Goal: Task Accomplishment & Management: Manage account settings

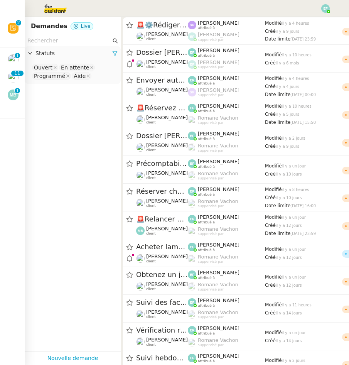
click at [15, 61] on img at bounding box center [13, 59] width 11 height 11
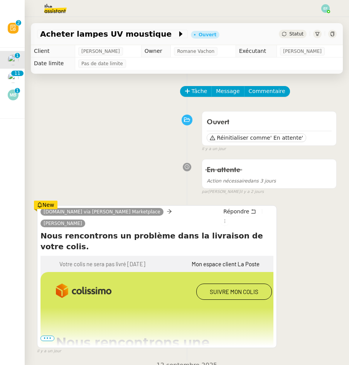
click at [14, 78] on img at bounding box center [13, 77] width 11 height 11
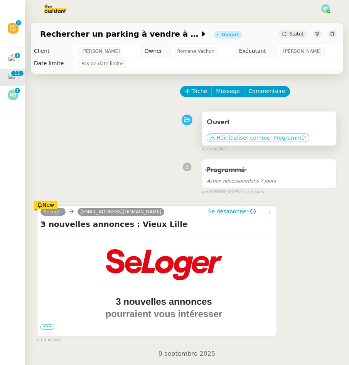
click at [224, 136] on span "Réinitialiser comme" at bounding box center [243, 138] width 53 height 8
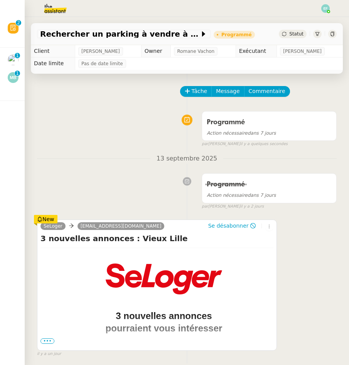
click at [15, 82] on div at bounding box center [13, 77] width 11 height 11
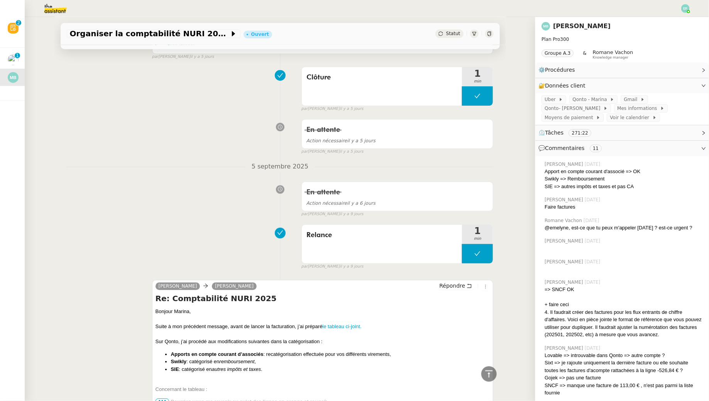
scroll to position [766, 0]
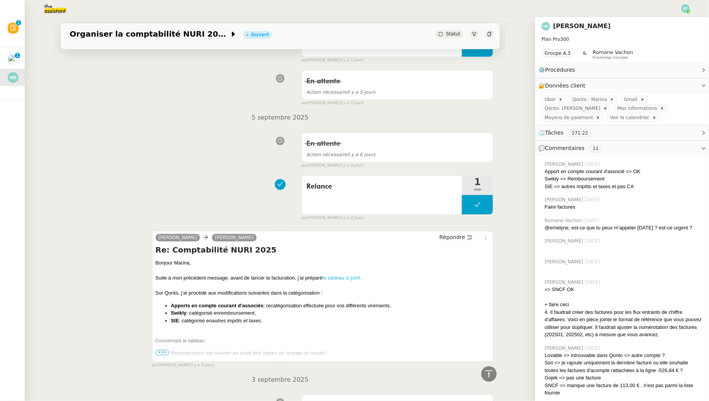
click at [337, 275] on link "le tableau ci-joint." at bounding box center [342, 278] width 39 height 6
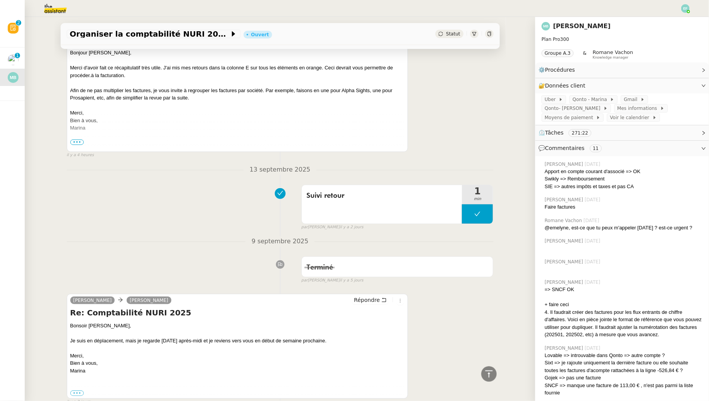
scroll to position [0, 0]
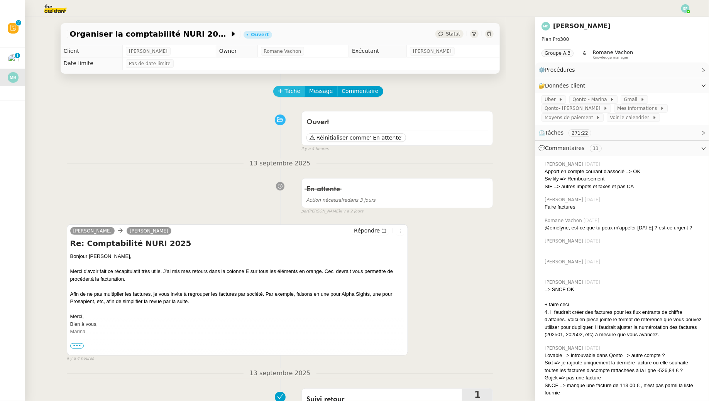
click at [285, 94] on span "Tâche" at bounding box center [293, 91] width 16 height 9
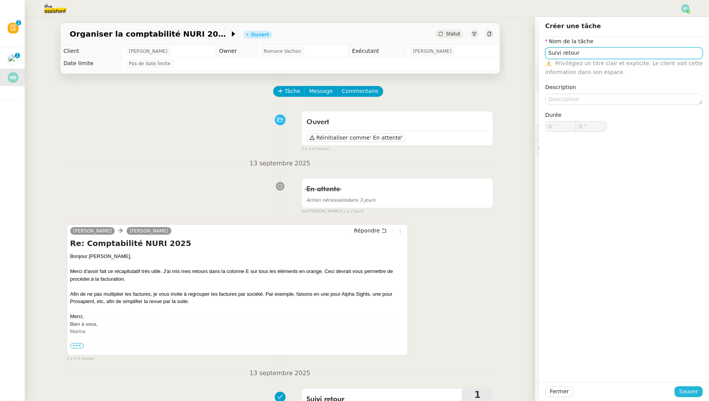
type input "Suivi retour"
click at [349, 365] on span "Sauver" at bounding box center [688, 392] width 19 height 9
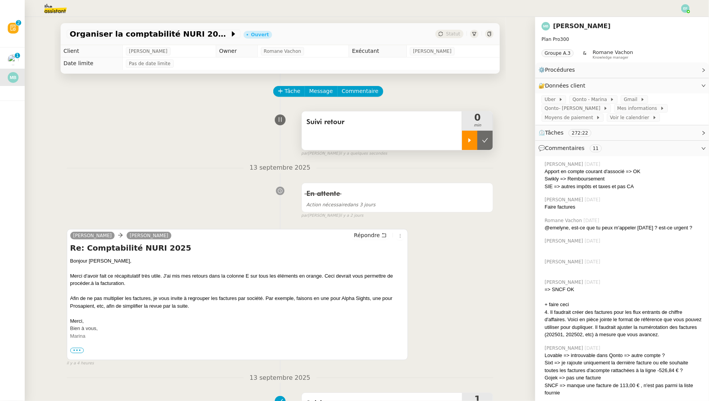
click at [349, 137] on div at bounding box center [469, 140] width 15 height 19
click at [349, 143] on icon at bounding box center [477, 140] width 6 height 6
click at [349, 141] on button at bounding box center [485, 140] width 15 height 19
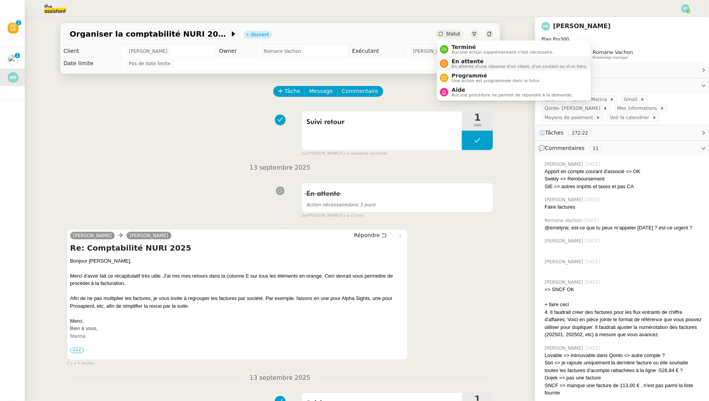
click at [349, 64] on span "En attente d'une réponse d'un client, d'un contact ou d'un tiers." at bounding box center [520, 66] width 136 height 4
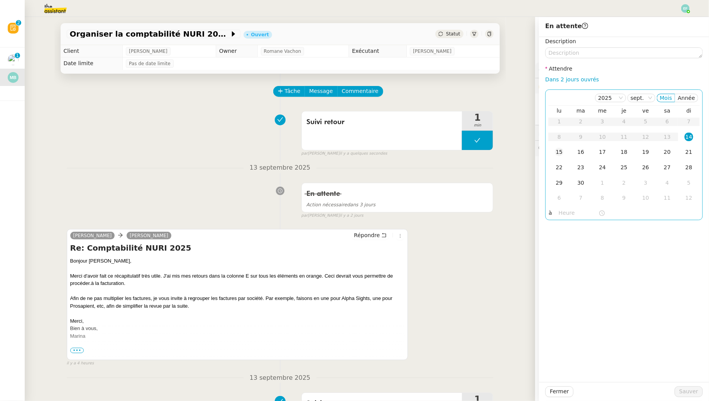
click at [349, 155] on div "15" at bounding box center [559, 152] width 8 height 8
click at [349, 365] on span "Sauver" at bounding box center [688, 392] width 19 height 9
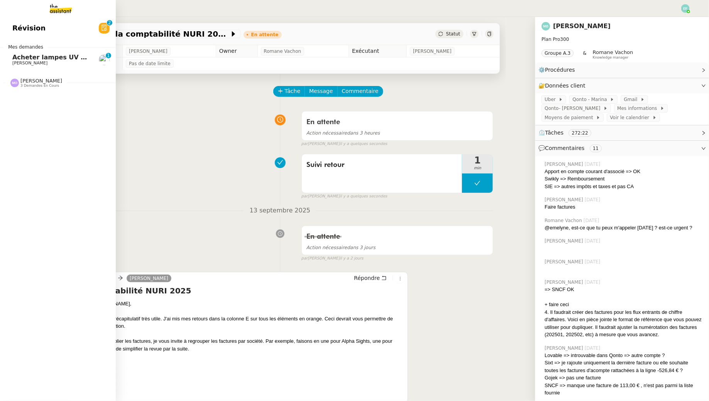
click at [23, 59] on span "Acheter lampes UV moustique" at bounding box center [64, 57] width 105 height 7
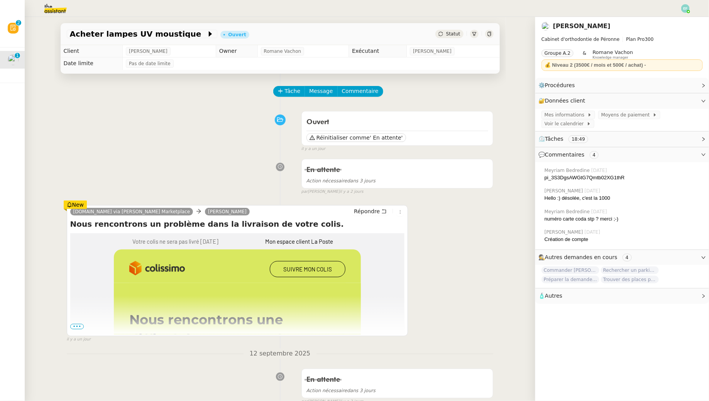
click at [77, 327] on span "•••" at bounding box center [77, 326] width 14 height 5
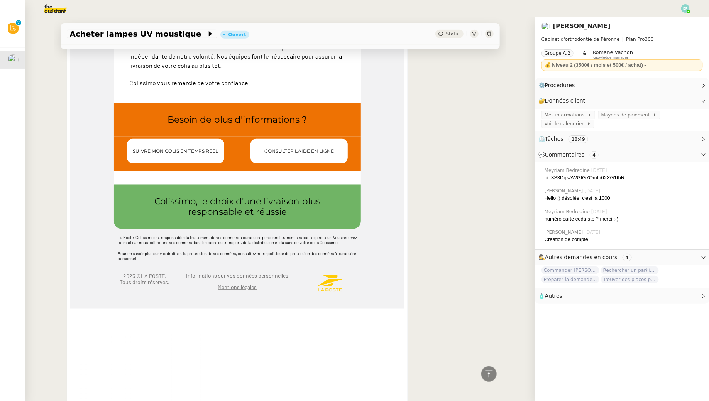
scroll to position [349, 0]
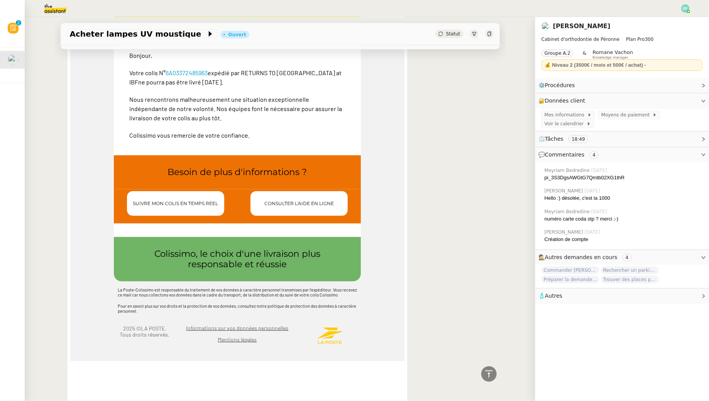
click at [196, 203] on span "SUIVRE MON COLIS EN TEMPS REEL" at bounding box center [175, 204] width 85 height 6
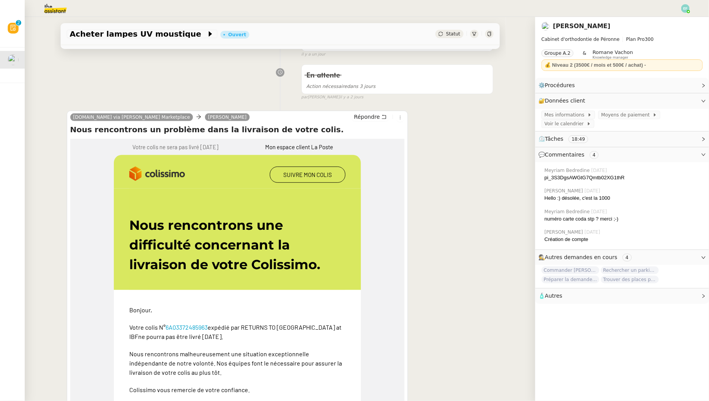
scroll to position [0, 0]
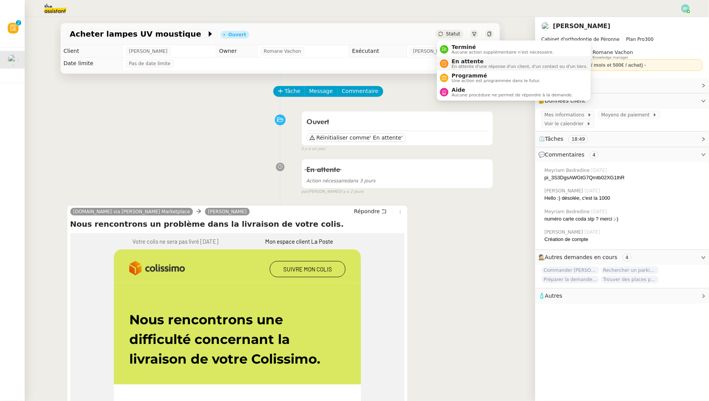
click at [349, 61] on span "En attente" at bounding box center [520, 61] width 136 height 6
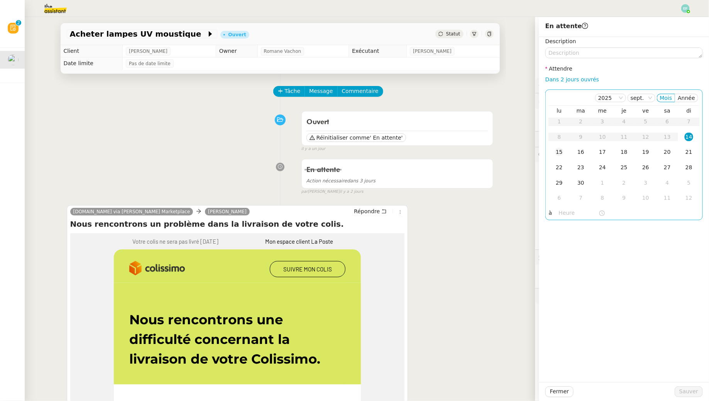
click at [349, 153] on td "15" at bounding box center [560, 152] width 22 height 15
click at [349, 155] on div "16" at bounding box center [581, 152] width 8 height 8
click at [349, 365] on span "Sauver" at bounding box center [688, 392] width 19 height 9
